Goal: Task Accomplishment & Management: Manage account settings

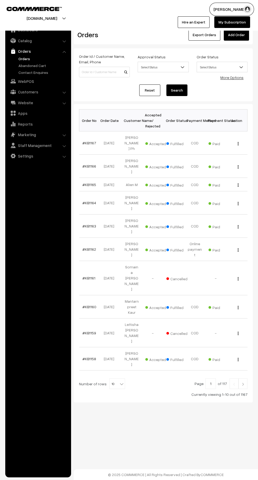
click at [45, 65] on link "Abandoned Cart" at bounding box center [43, 66] width 52 height 6
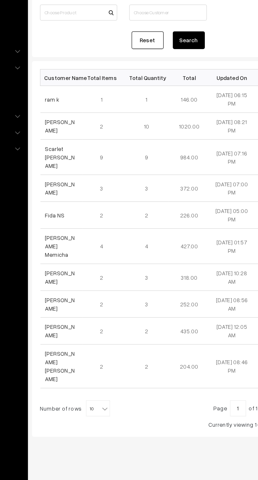
click at [97, 124] on td "ram k" at bounding box center [93, 124] width 28 height 18
click at [88, 123] on link "ram k" at bounding box center [87, 124] width 9 height 4
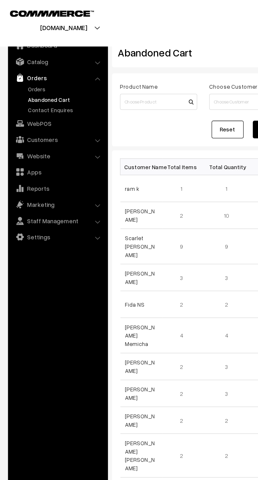
click at [18, 59] on link "Orders" at bounding box center [43, 59] width 52 height 6
